Goal: Contribute content: Contribute content

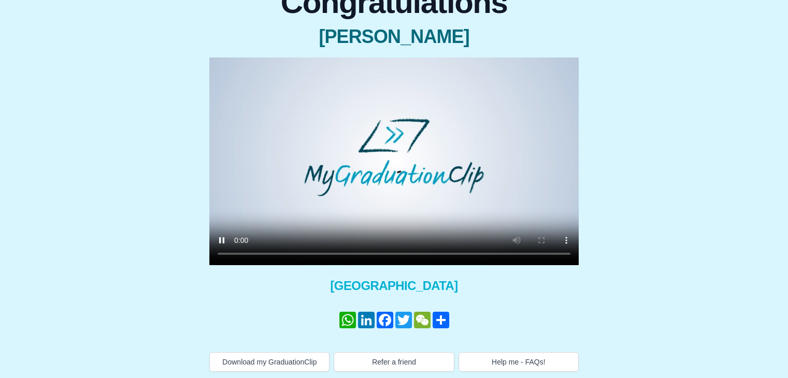
scroll to position [115, 0]
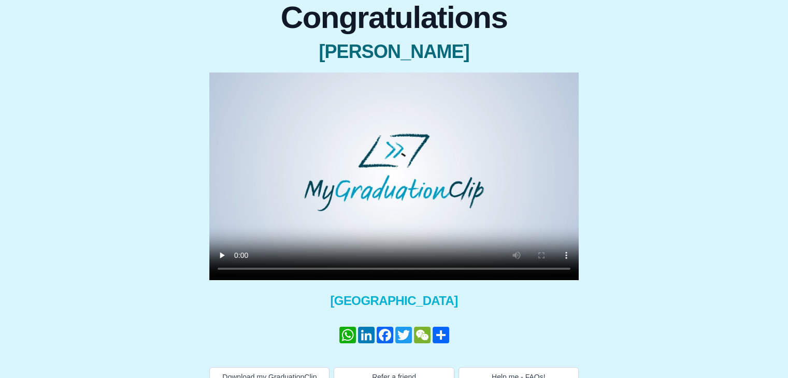
scroll to position [115, 0]
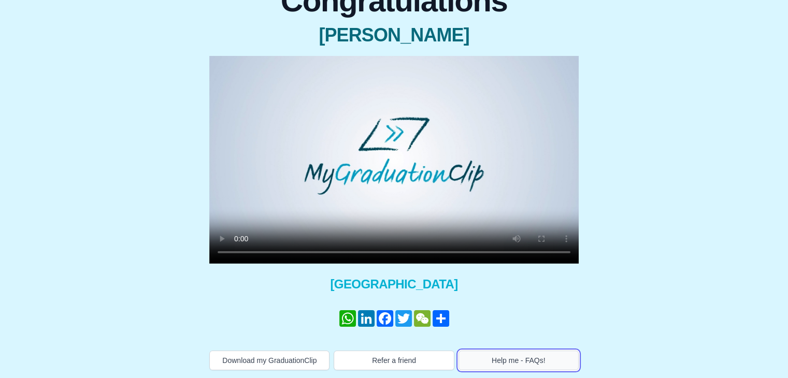
click at [545, 361] on button "Help me - FAQs!" at bounding box center [519, 361] width 120 height 20
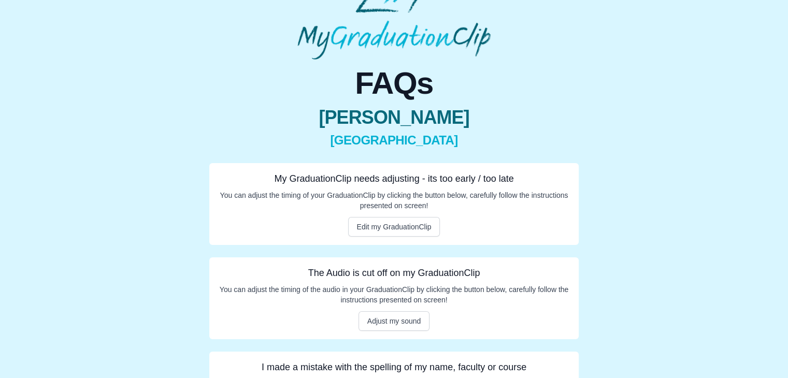
scroll to position [95, 0]
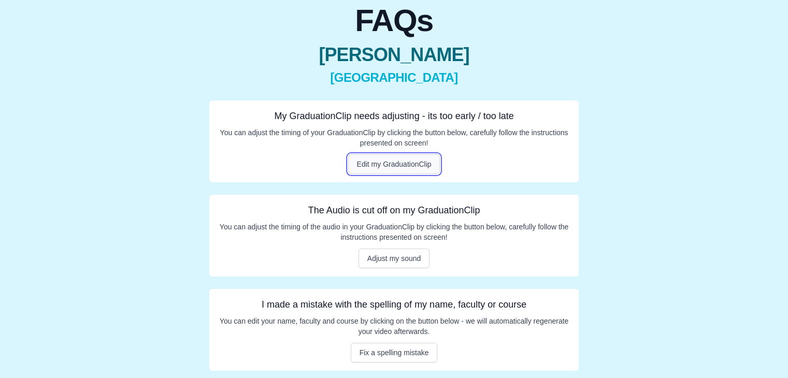
click at [393, 166] on button "Edit my GraduationClip" at bounding box center [394, 164] width 92 height 20
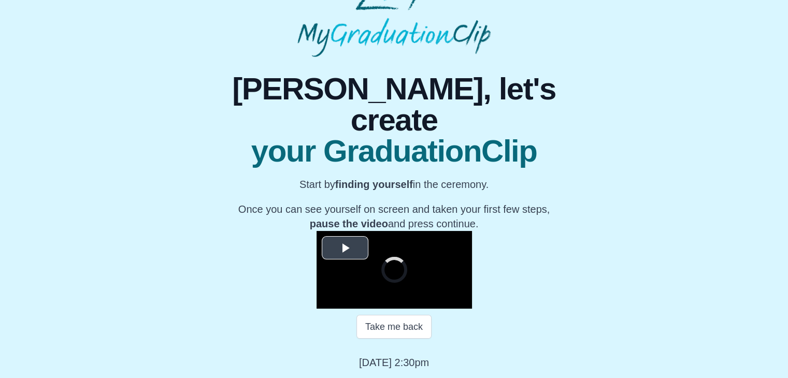
scroll to position [148, 0]
click at [345, 248] on span "Video Player" at bounding box center [345, 248] width 0 height 0
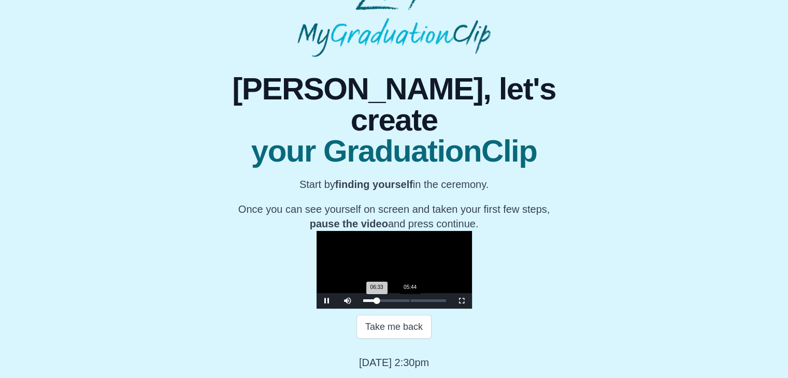
click at [410, 301] on div "05:44" at bounding box center [410, 301] width 1 height 3
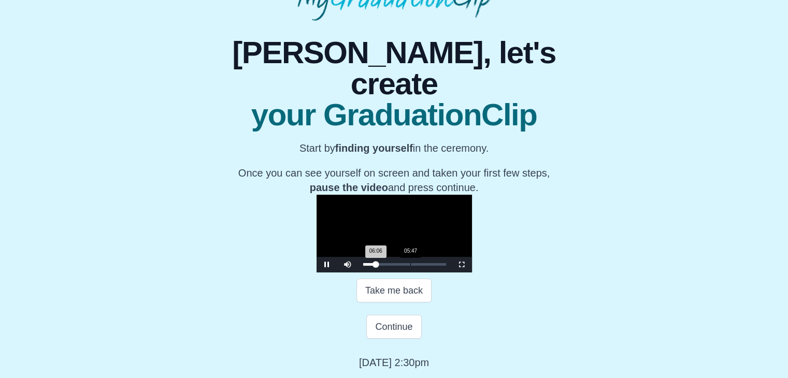
click at [363, 266] on div "06:06 Progress : 0%" at bounding box center [369, 264] width 13 height 3
click at [327, 265] on span "Video Player" at bounding box center [327, 265] width 0 height 0
click at [409, 327] on button "Continue" at bounding box center [393, 327] width 55 height 24
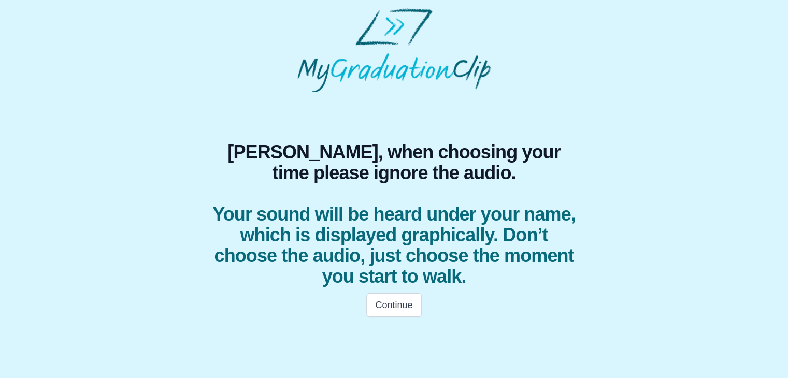
scroll to position [0, 0]
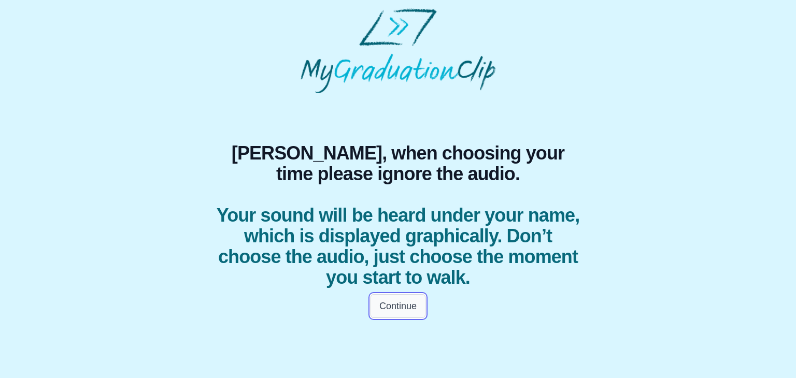
click at [411, 310] on button "Continue" at bounding box center [398, 306] width 55 height 24
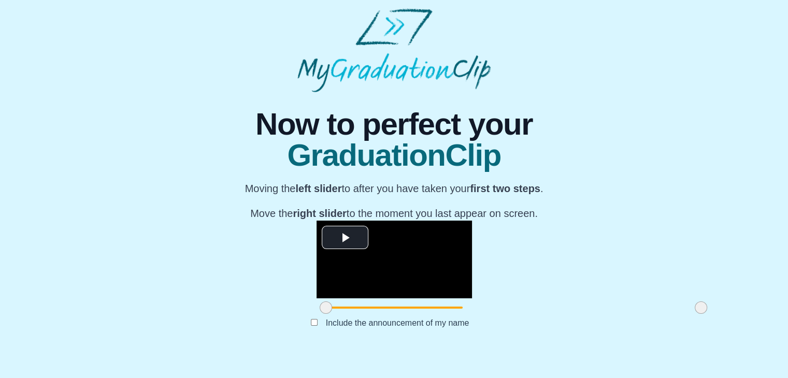
scroll to position [123, 0]
click at [345, 237] on span "Video Player" at bounding box center [345, 237] width 0 height 0
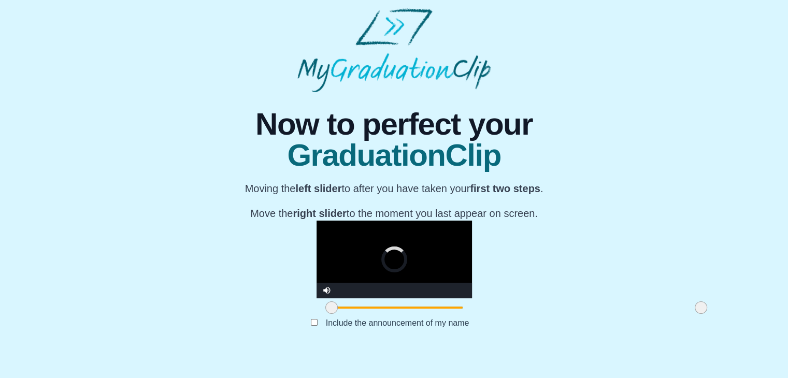
drag, startPoint x: 208, startPoint y: 330, endPoint x: 219, endPoint y: 330, distance: 10.9
click at [325, 314] on span at bounding box center [331, 308] width 12 height 12
drag, startPoint x: 219, startPoint y: 330, endPoint x: 226, endPoint y: 330, distance: 7.8
click at [338, 314] on span at bounding box center [344, 308] width 12 height 12
drag, startPoint x: 229, startPoint y: 326, endPoint x: 315, endPoint y: 320, distance: 86.3
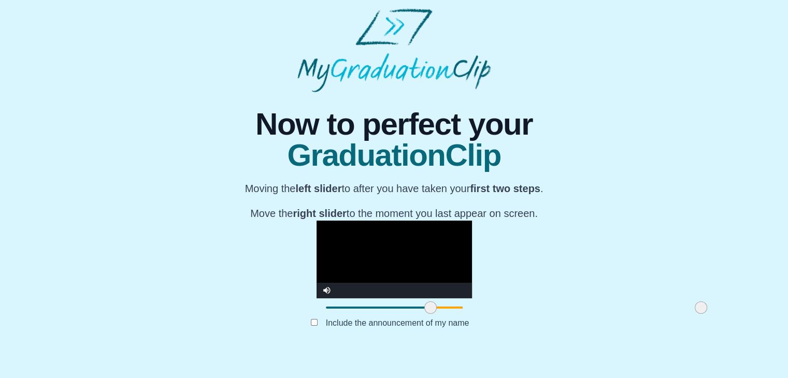
click at [421, 317] on div at bounding box center [430, 307] width 19 height 19
click at [388, 262] on video "Video Player" at bounding box center [394, 260] width 155 height 78
drag, startPoint x: 310, startPoint y: 328, endPoint x: 301, endPoint y: 329, distance: 9.9
click at [415, 314] on span at bounding box center [421, 308] width 12 height 12
click at [383, 261] on video "Video Player" at bounding box center [394, 260] width 155 height 78
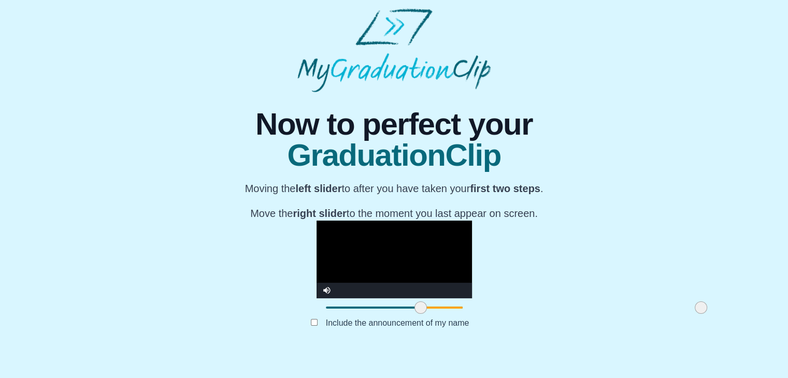
click at [472, 222] on video "Video Player" at bounding box center [394, 260] width 155 height 78
click at [472, 227] on video "Video Player" at bounding box center [394, 260] width 155 height 78
click at [413, 314] on span at bounding box center [419, 308] width 12 height 12
click at [348, 264] on video "Video Player" at bounding box center [394, 260] width 155 height 78
click at [408, 314] on span at bounding box center [414, 308] width 12 height 12
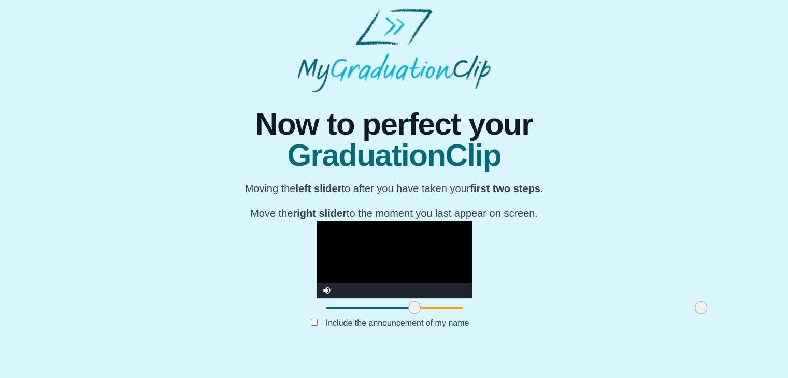
click at [353, 266] on video "Video Player" at bounding box center [394, 260] width 155 height 78
drag, startPoint x: 297, startPoint y: 326, endPoint x: 309, endPoint y: 326, distance: 11.4
click at [420, 314] on span at bounding box center [426, 308] width 12 height 12
click at [350, 275] on video "Video Player" at bounding box center [394, 260] width 155 height 78
click at [424, 314] on span at bounding box center [430, 308] width 12 height 12
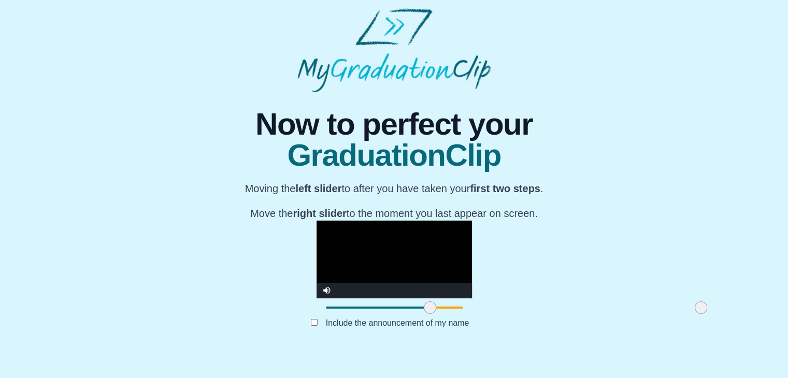
click at [330, 262] on video "Video Player" at bounding box center [394, 260] width 155 height 78
drag, startPoint x: 579, startPoint y: 328, endPoint x: 479, endPoint y: 330, distance: 99.5
click at [595, 314] on span at bounding box center [601, 308] width 12 height 12
click at [453, 249] on video "Video Player" at bounding box center [394, 260] width 155 height 78
click at [424, 314] on span at bounding box center [430, 308] width 12 height 12
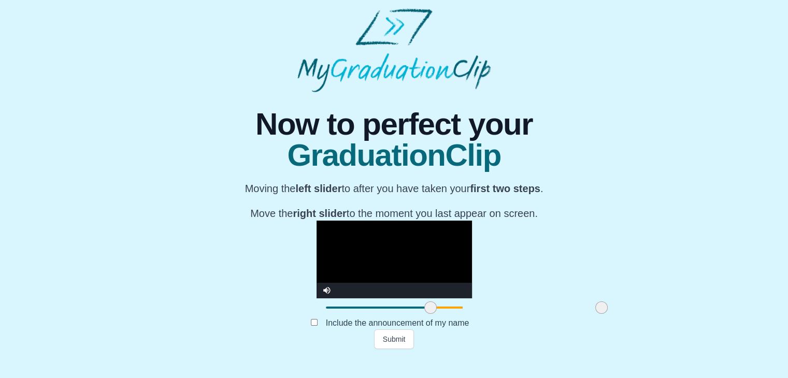
click at [424, 314] on span at bounding box center [430, 308] width 12 height 12
click at [332, 265] on video "Video Player" at bounding box center [394, 260] width 155 height 78
click at [404, 349] on button "Submit" at bounding box center [394, 340] width 40 height 20
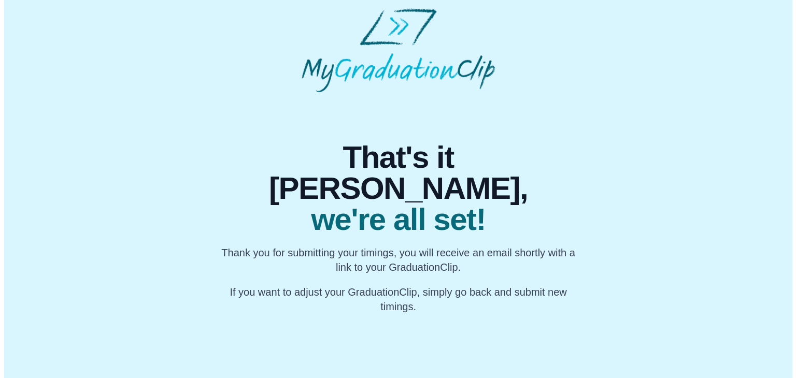
scroll to position [0, 0]
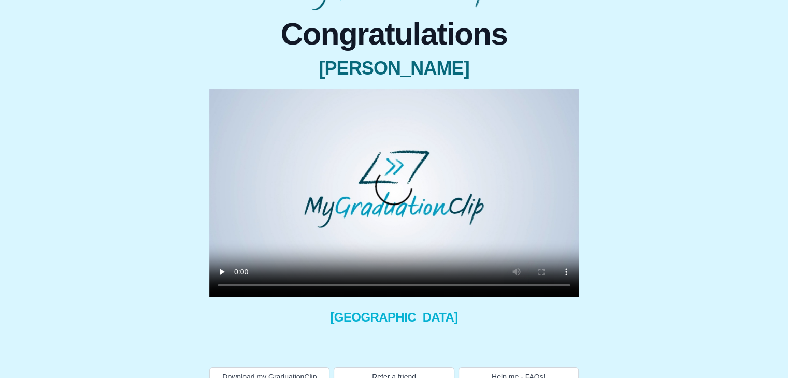
scroll to position [98, 0]
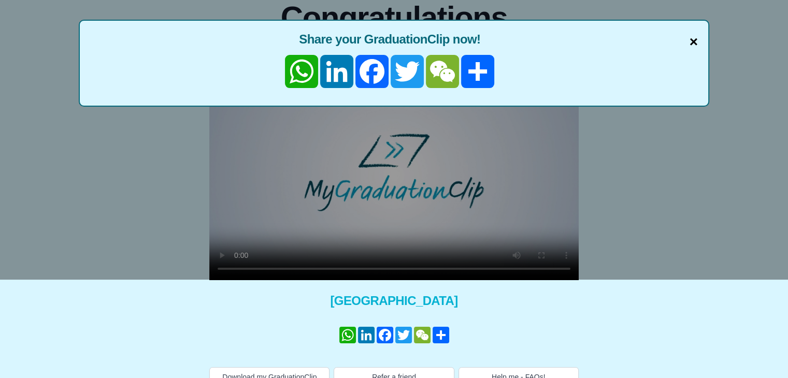
click at [692, 43] on span "×" at bounding box center [694, 42] width 8 height 22
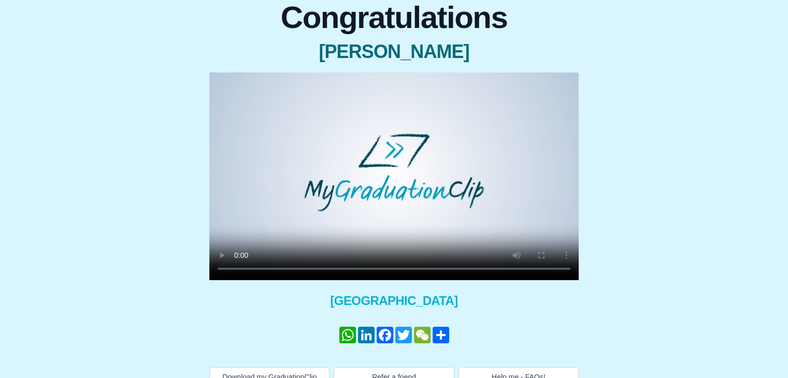
click at [166, 222] on div "Congratulations [PERSON_NAME] × Share your GraduationClip now! WhatsApp LinkedI…" at bounding box center [394, 190] width 772 height 393
click at [101, 177] on div "Congratulations [PERSON_NAME] × Share your GraduationClip now! WhatsApp LinkedI…" at bounding box center [394, 190] width 772 height 393
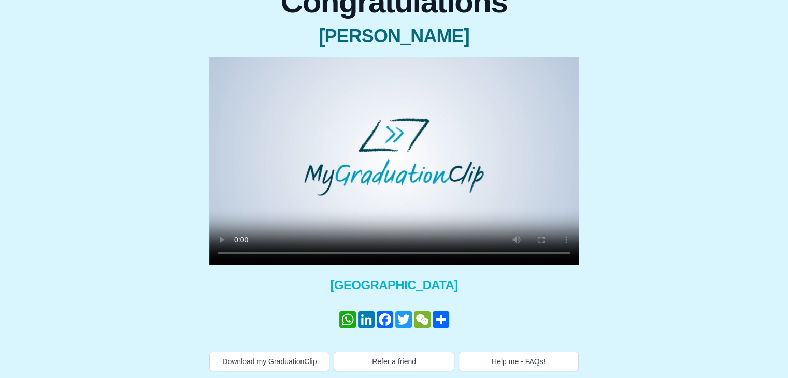
scroll to position [115, 0]
